Goal: Transaction & Acquisition: Download file/media

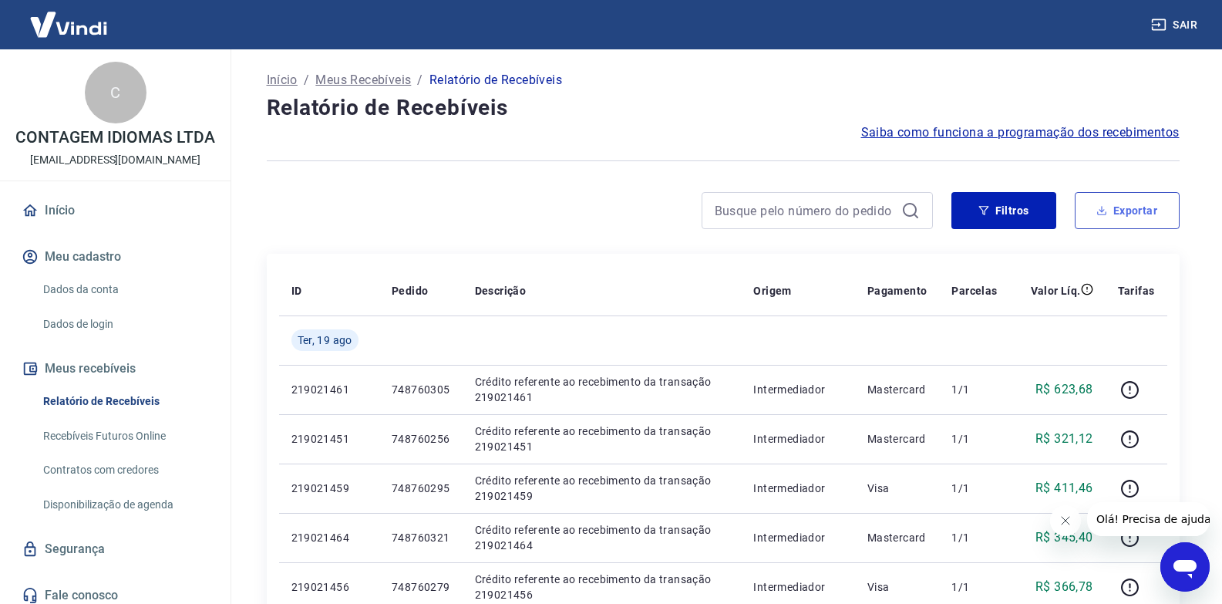
click at [1130, 212] on button "Exportar" at bounding box center [1127, 210] width 105 height 37
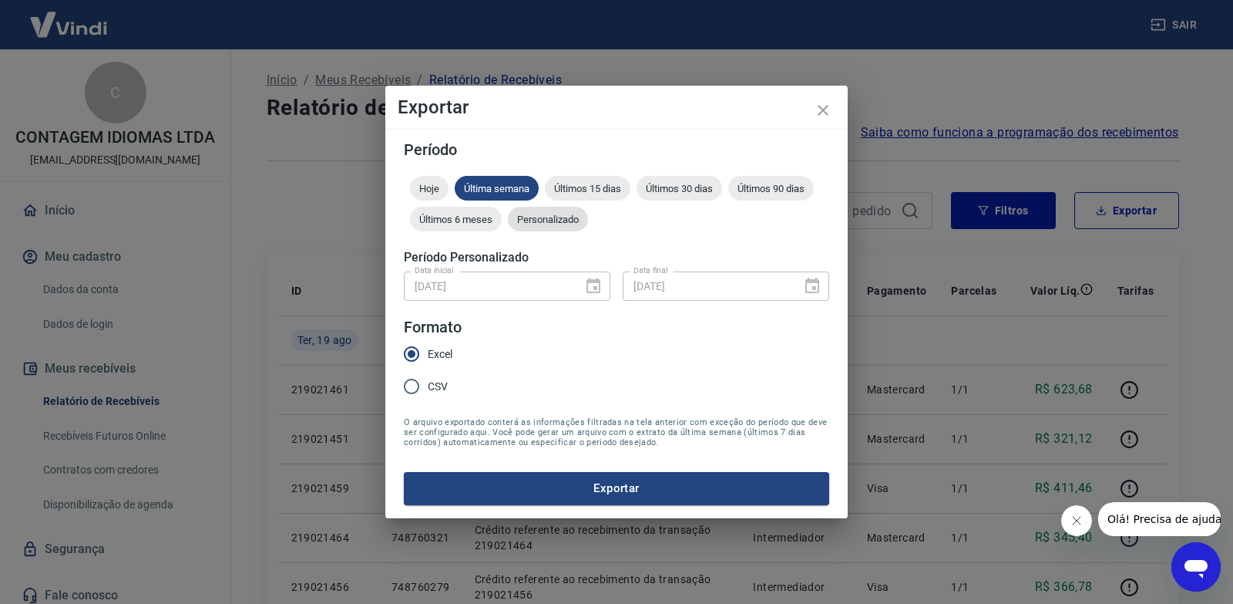
click at [570, 224] on span "Personalizado" at bounding box center [548, 220] width 80 height 12
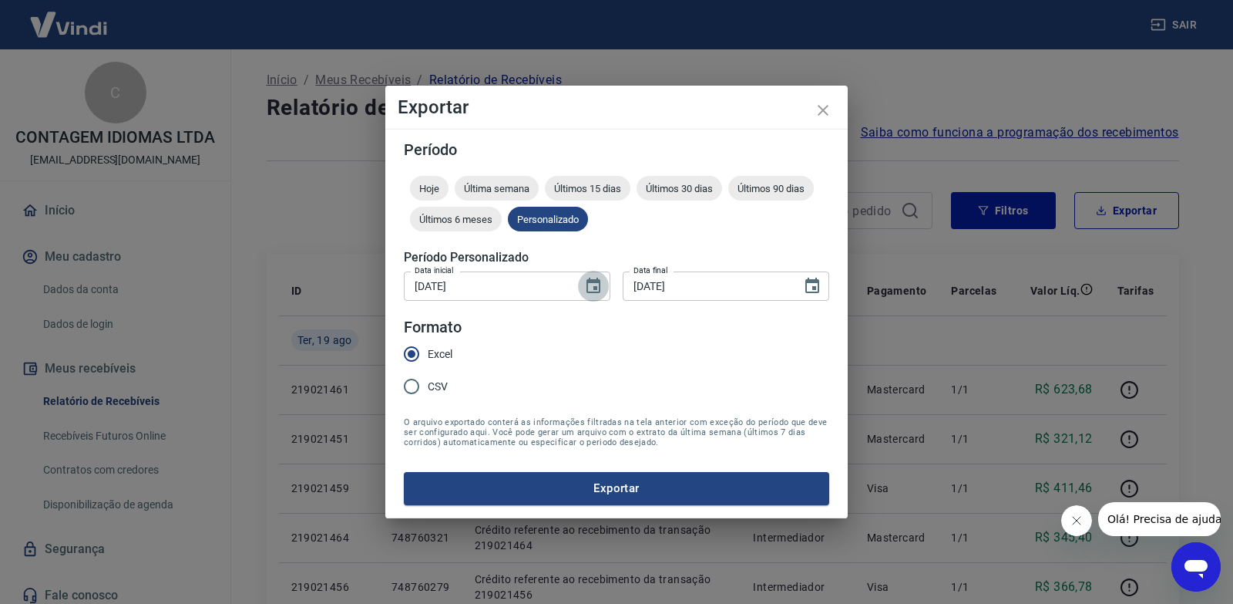
click at [591, 283] on icon "Choose date, selected date is 13 de ago de 2025" at bounding box center [594, 285] width 14 height 15
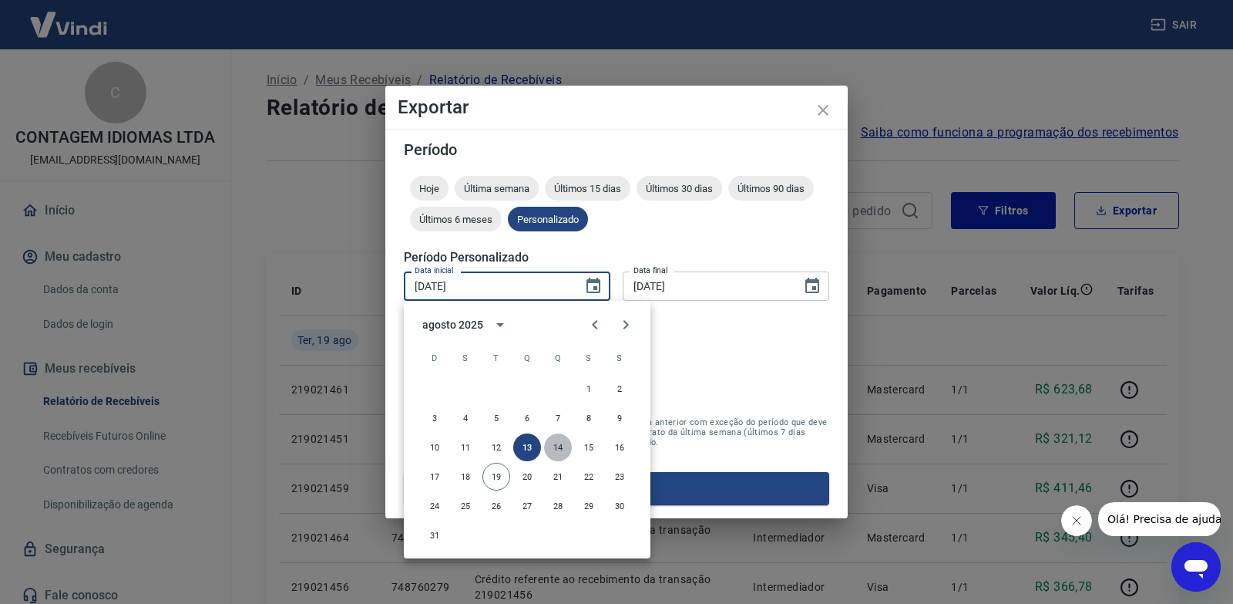
click at [554, 449] on button "14" at bounding box center [558, 447] width 28 height 28
type input "[DATE]"
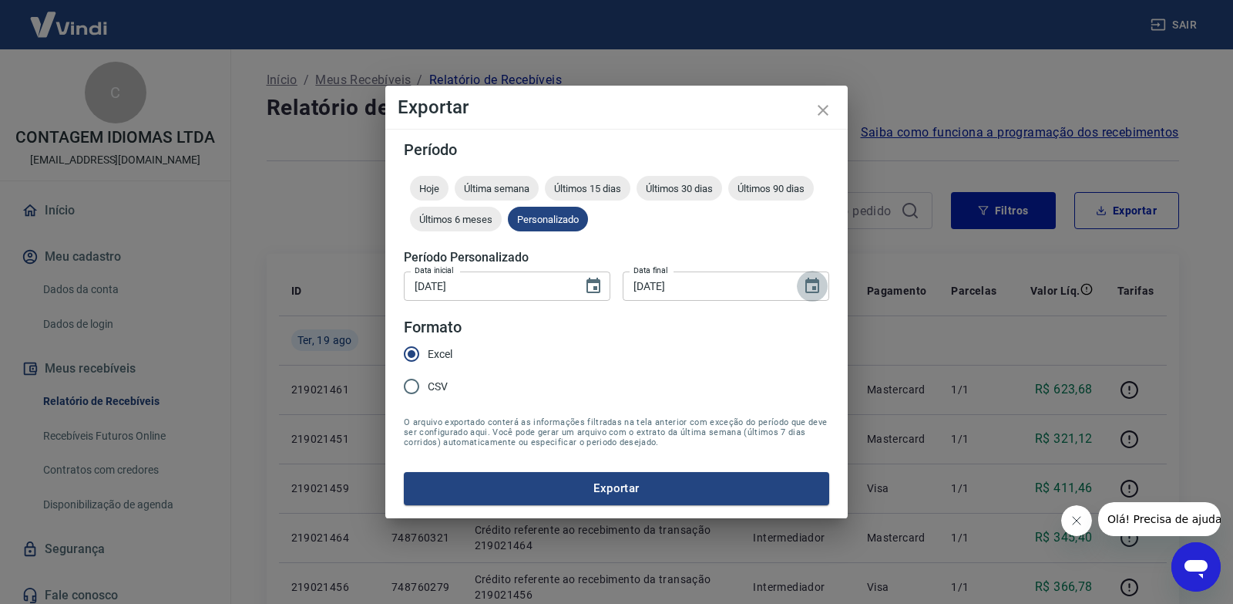
click at [823, 282] on button "Choose date, selected date is 13 de ago de 2025" at bounding box center [812, 286] width 31 height 31
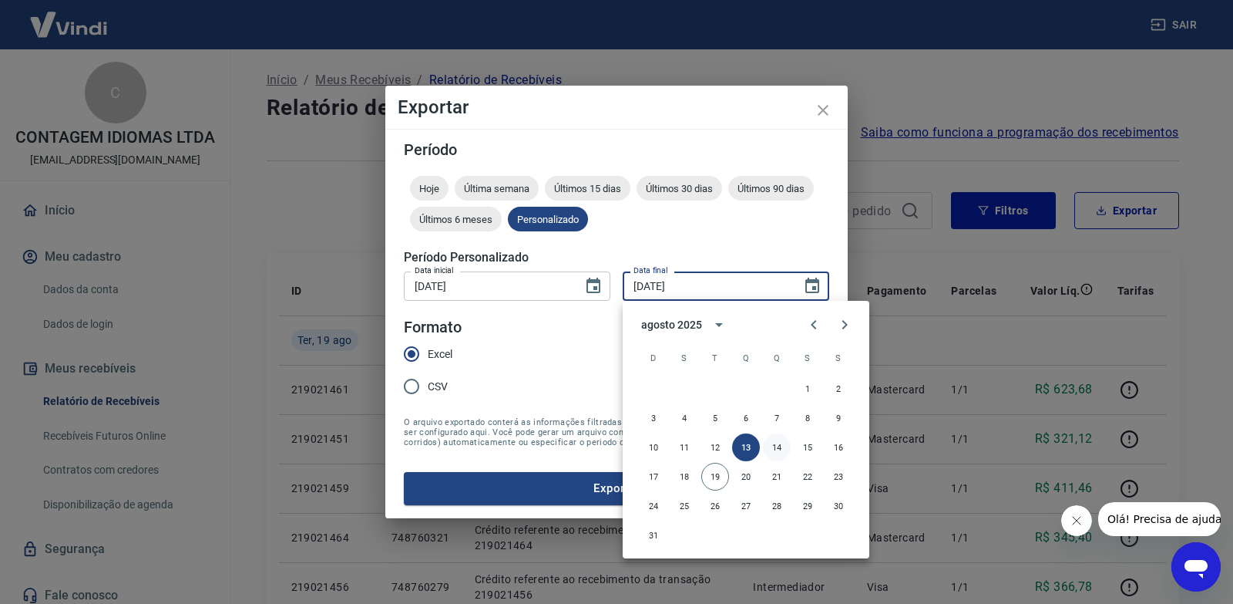
click at [781, 440] on button "14" at bounding box center [777, 447] width 28 height 28
type input "[DATE]"
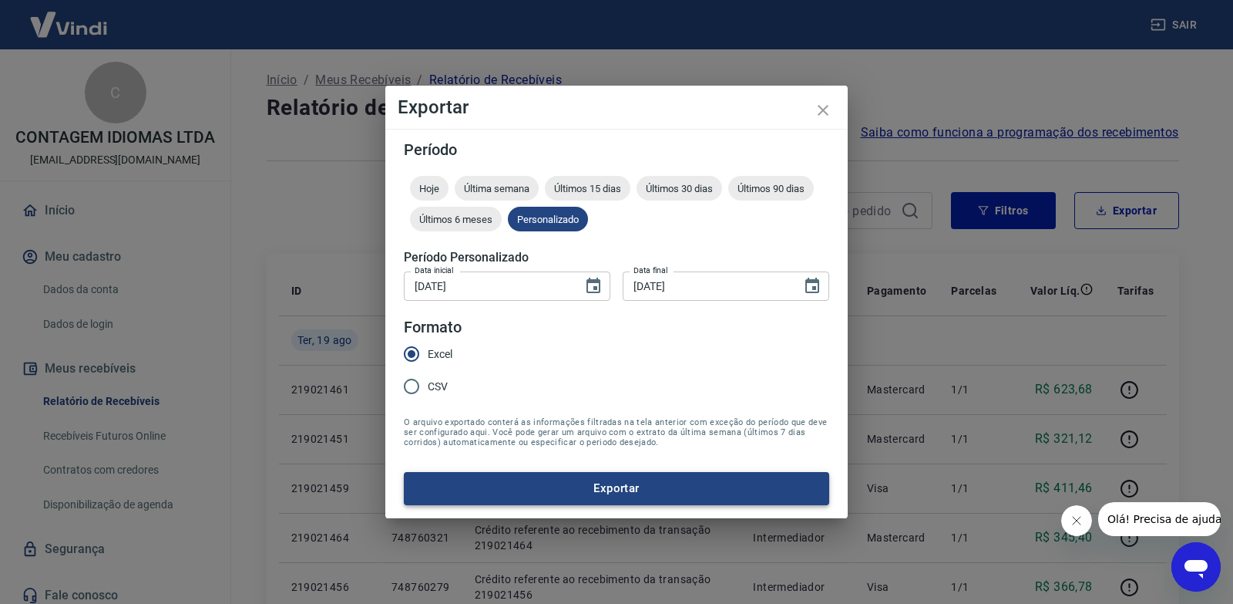
click at [658, 478] on button "Exportar" at bounding box center [617, 488] width 426 height 32
